Goal: Task Accomplishment & Management: Complete application form

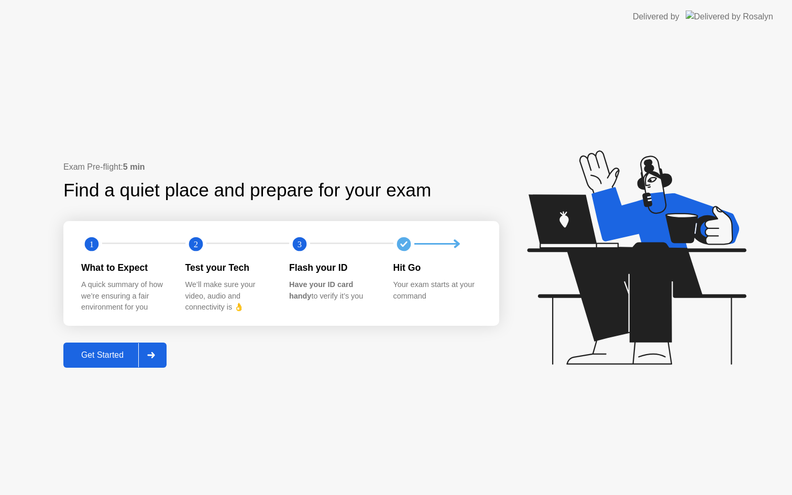
click at [88, 359] on div "Get Started" at bounding box center [103, 355] width 72 height 9
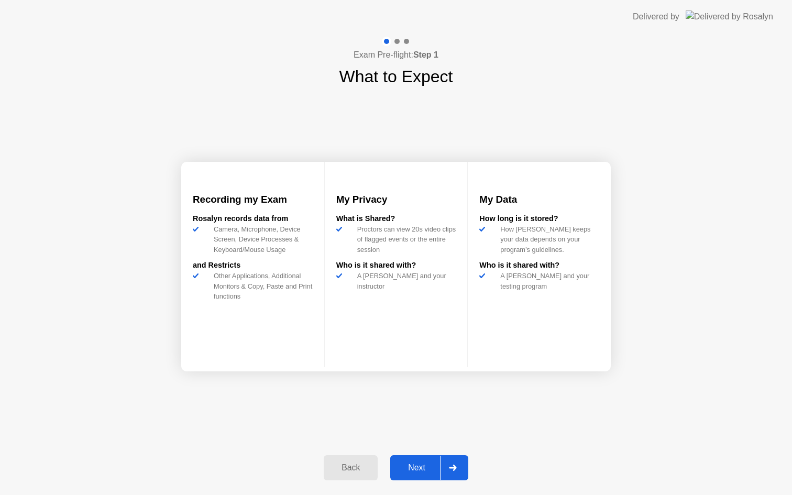
click at [404, 472] on div "Next" at bounding box center [417, 467] width 47 height 9
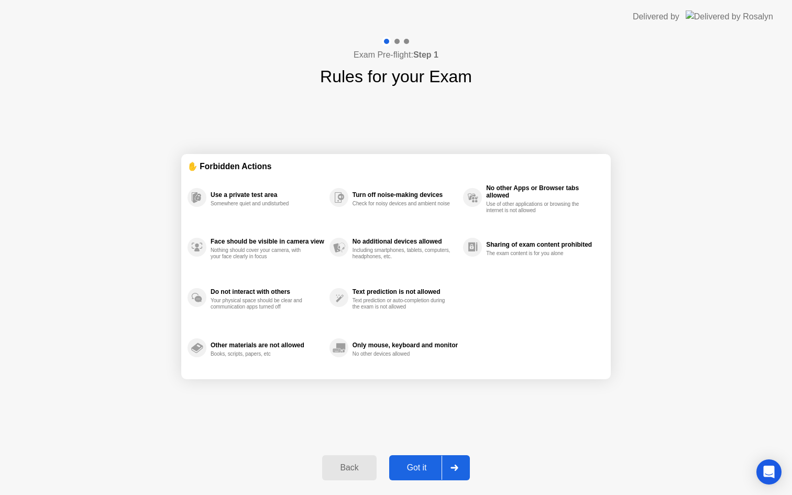
click at [409, 466] on div "Got it" at bounding box center [417, 467] width 49 height 9
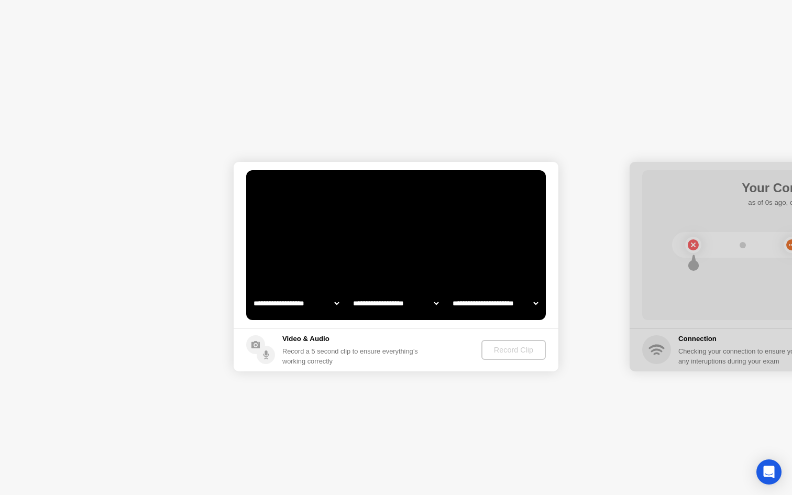
select select "**********"
select select "*******"
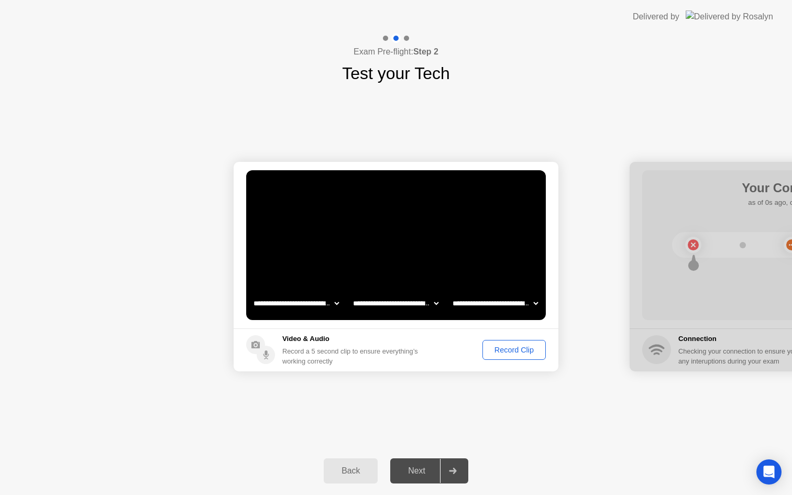
click at [497, 357] on button "Record Clip" at bounding box center [514, 350] width 63 height 20
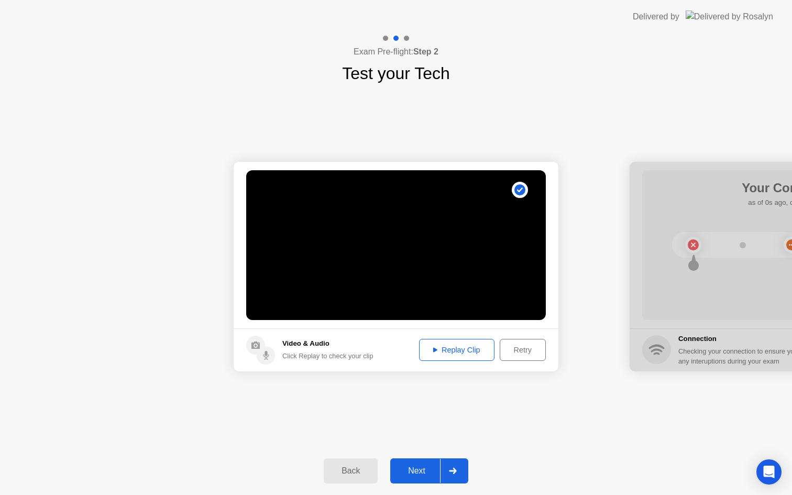
click at [411, 470] on div "Next" at bounding box center [417, 470] width 47 height 9
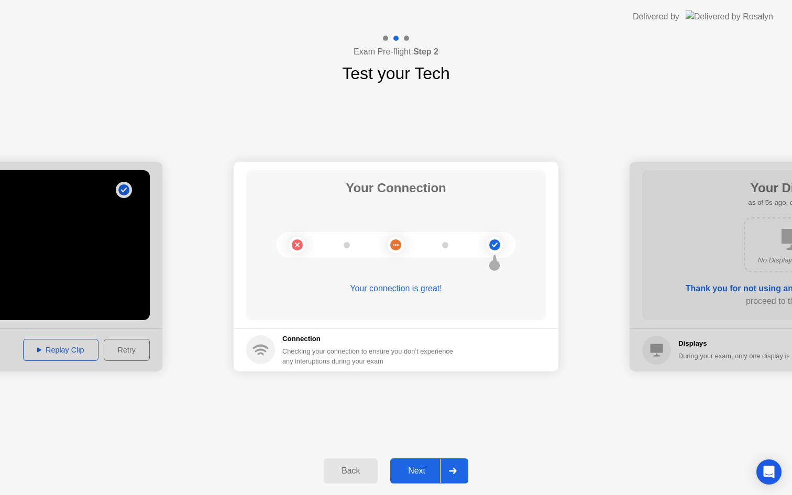
click at [411, 470] on div "Next" at bounding box center [417, 470] width 47 height 9
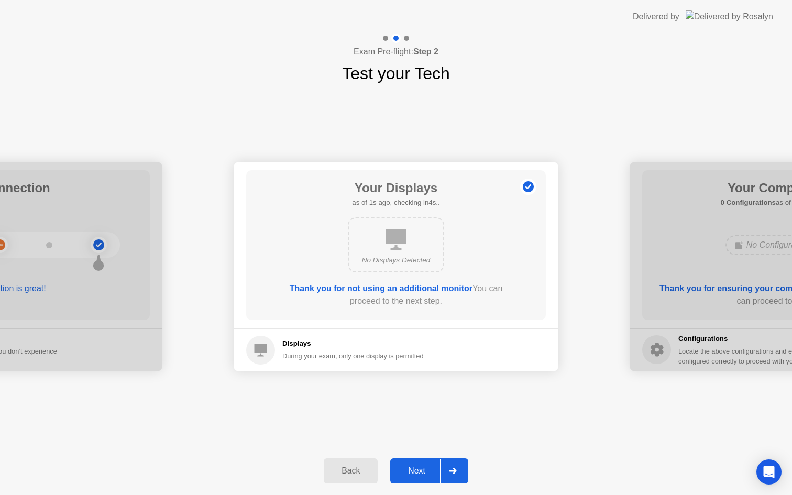
click at [411, 470] on div "Next" at bounding box center [417, 470] width 47 height 9
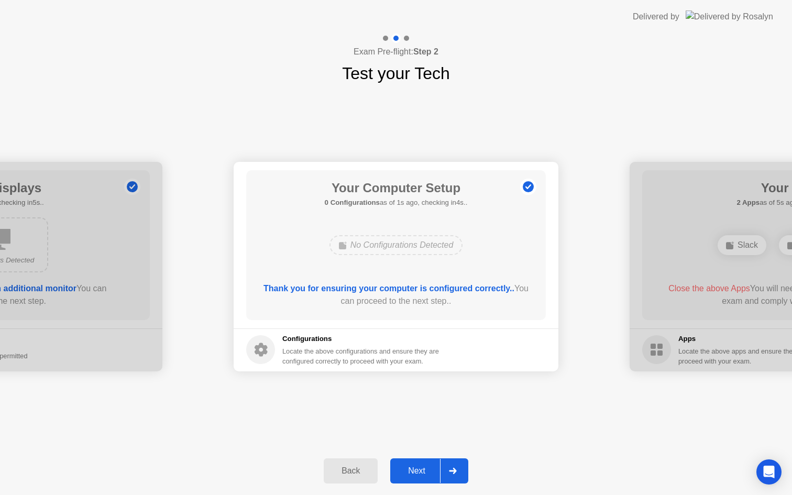
click at [411, 470] on div "Next" at bounding box center [417, 470] width 47 height 9
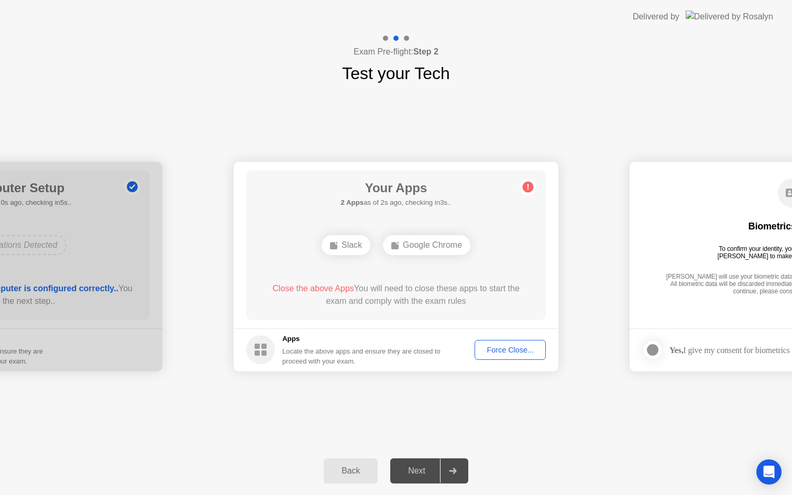
click at [497, 354] on div "Force Close..." at bounding box center [511, 350] width 64 height 8
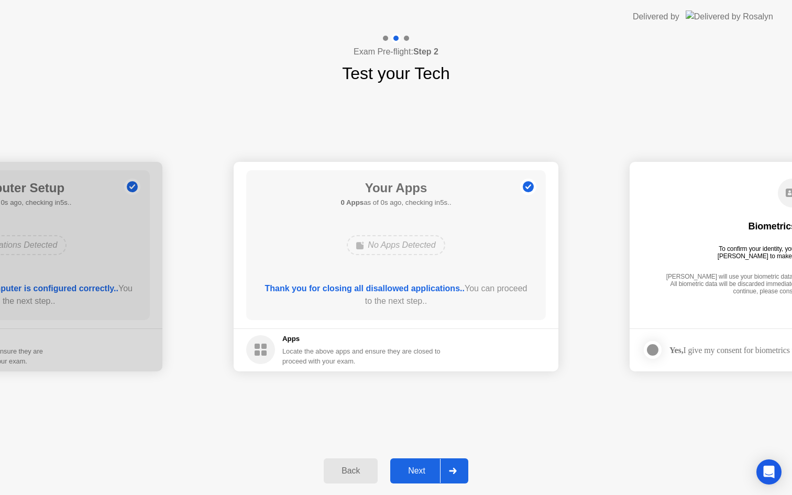
click at [398, 459] on button "Next" at bounding box center [429, 471] width 78 height 25
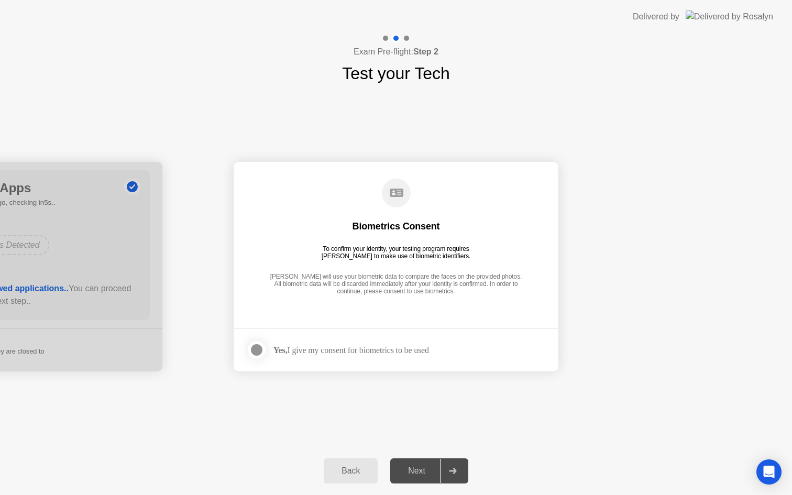
click at [397, 470] on div "Next" at bounding box center [417, 470] width 47 height 9
click at [378, 361] on footer "Yes, I give my consent for biometrics to be used" at bounding box center [396, 350] width 325 height 43
click at [379, 352] on div "Yes, I give my consent for biometrics to be used" at bounding box center [352, 350] width 156 height 10
click at [259, 349] on div at bounding box center [257, 350] width 13 height 13
click at [400, 463] on button "Next" at bounding box center [429, 471] width 78 height 25
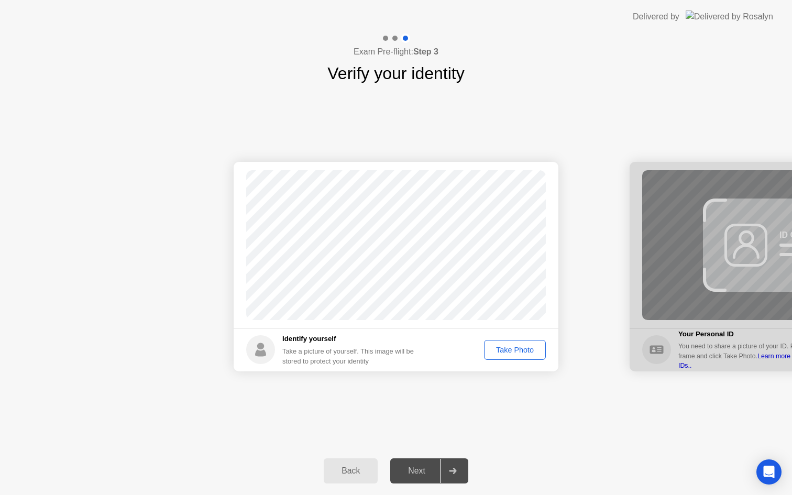
click at [505, 352] on div "Take Photo" at bounding box center [515, 350] width 55 height 8
click at [406, 473] on div "Next" at bounding box center [417, 470] width 47 height 9
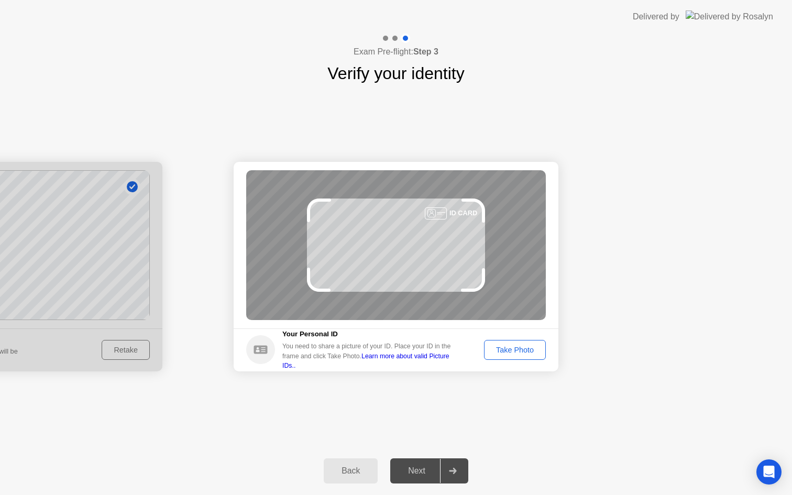
click at [510, 352] on div "Take Photo" at bounding box center [515, 350] width 55 height 8
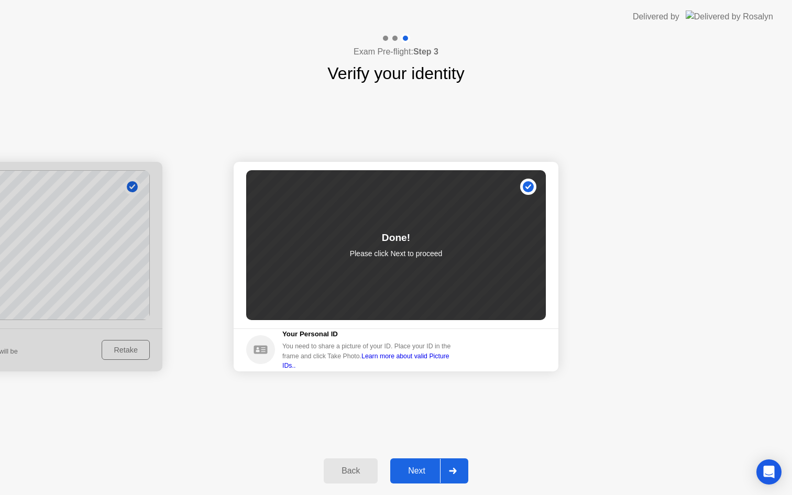
click at [418, 464] on button "Next" at bounding box center [429, 471] width 78 height 25
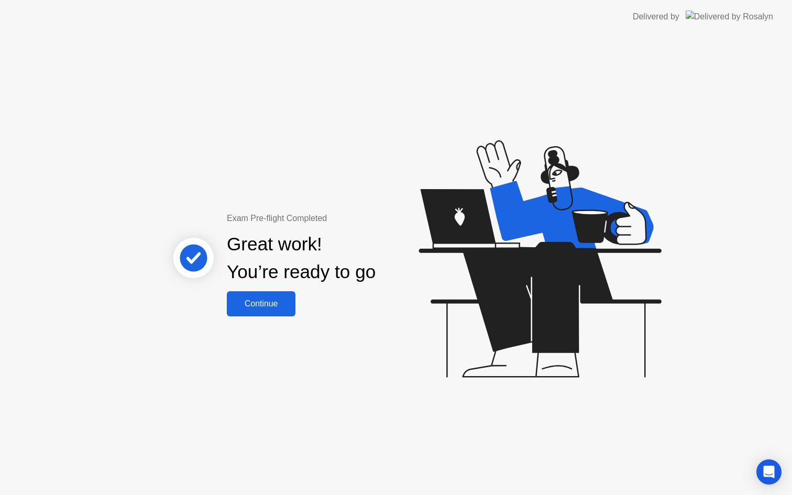
click at [277, 306] on div "Continue" at bounding box center [261, 303] width 62 height 9
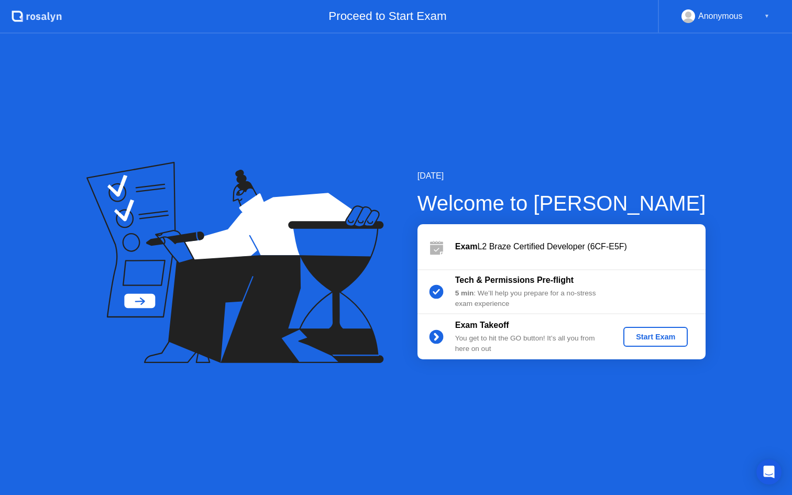
click at [633, 330] on button "Start Exam" at bounding box center [656, 337] width 64 height 20
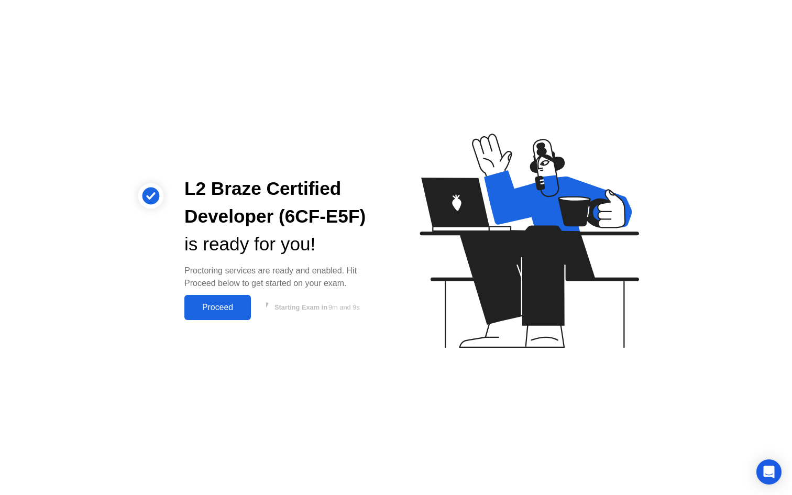
click at [222, 308] on div "Proceed" at bounding box center [218, 307] width 60 height 9
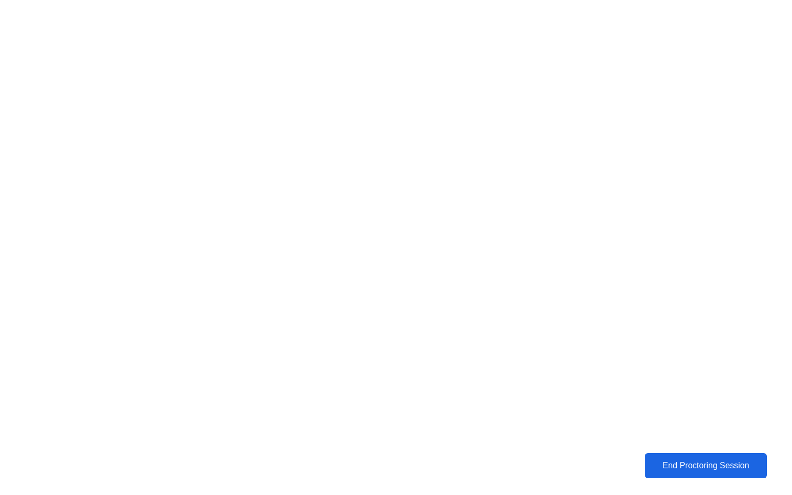
click at [701, 461] on div "End Proctoring Session" at bounding box center [706, 465] width 116 height 9
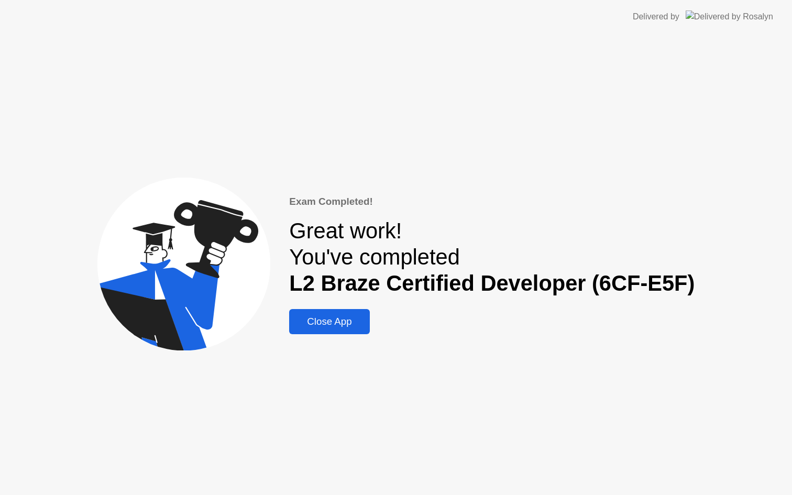
click at [345, 313] on button "Close App" at bounding box center [329, 321] width 80 height 25
